Goal: Task Accomplishment & Management: Manage account settings

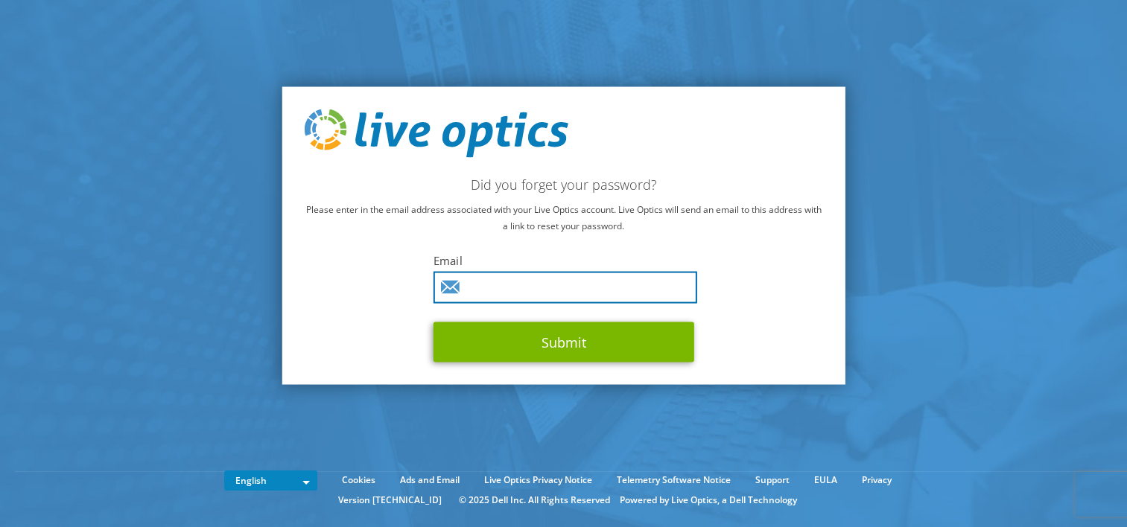
click at [631, 295] on input "text" at bounding box center [565, 288] width 264 height 32
type input "[PERSON_NAME][EMAIL_ADDRESS][DOMAIN_NAME]"
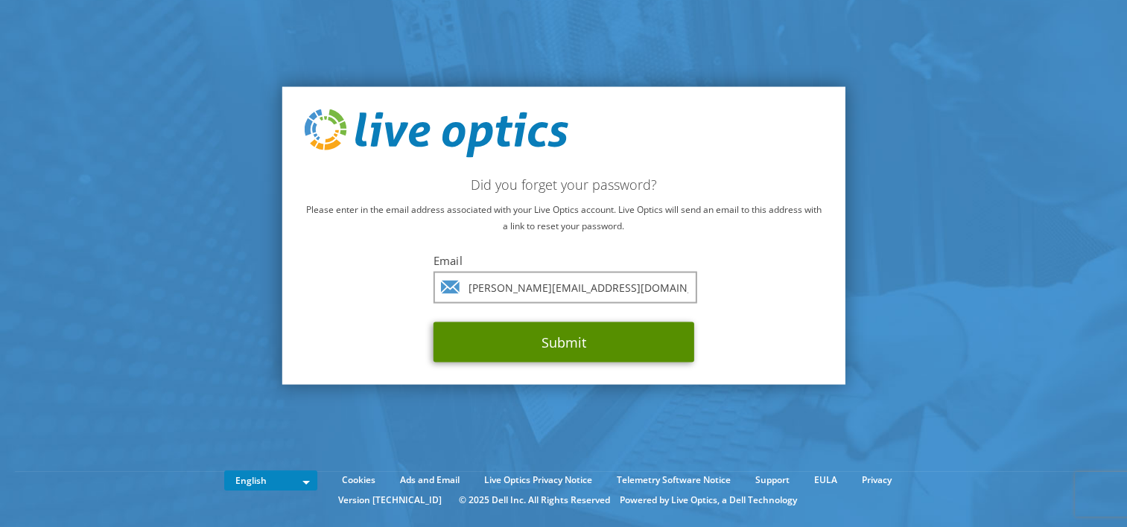
click at [559, 346] on button "Submit" at bounding box center [563, 342] width 261 height 40
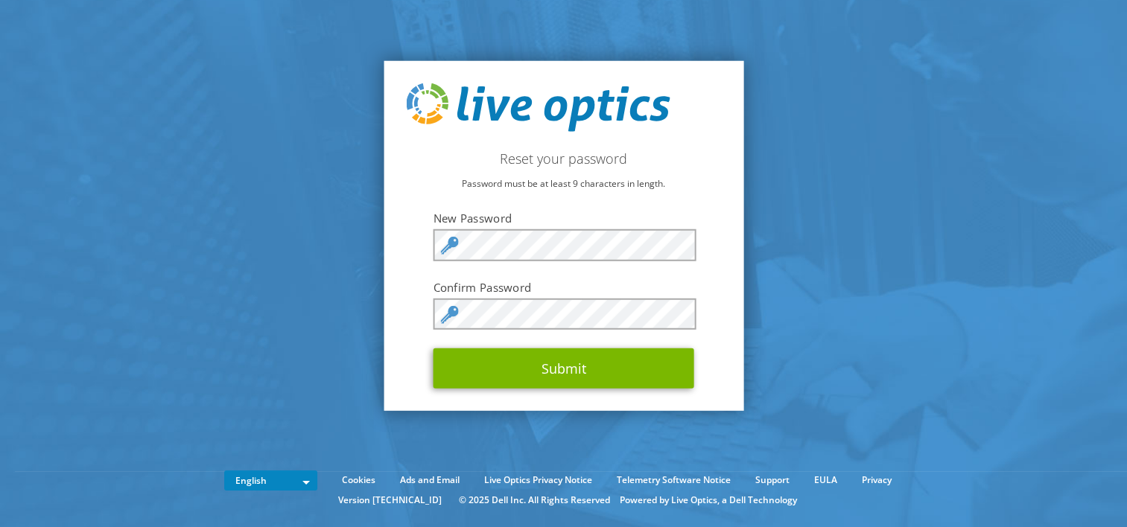
click at [560, 220] on label "New Password" at bounding box center [563, 218] width 261 height 15
click at [410, 316] on div "Reset your password Password must be at least 9 characters in length. New Passw…" at bounding box center [564, 235] width 360 height 351
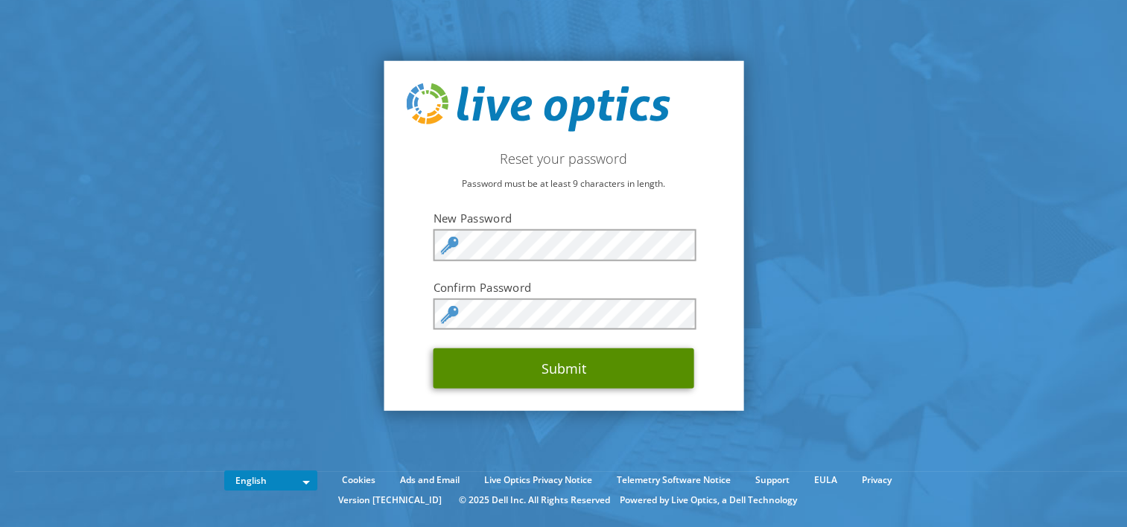
click at [560, 364] on button "Submit" at bounding box center [563, 369] width 261 height 40
